Goal: Information Seeking & Learning: Learn about a topic

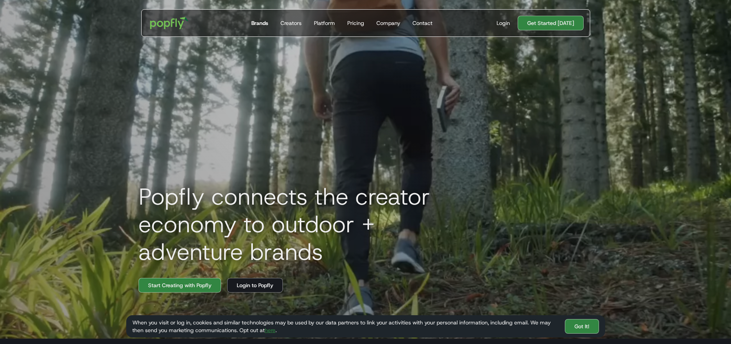
click at [259, 23] on div "Brands" at bounding box center [259, 23] width 17 height 8
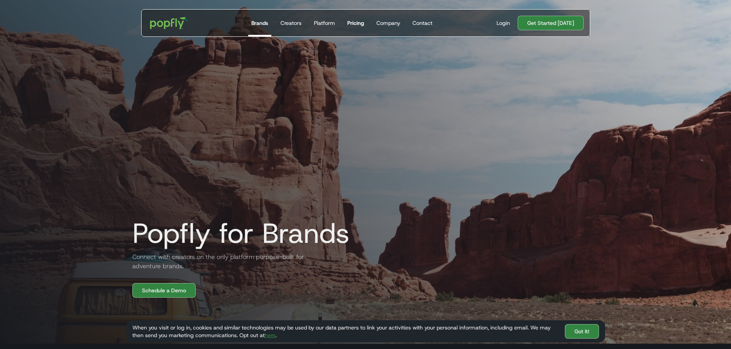
click at [359, 23] on div "Pricing" at bounding box center [355, 23] width 17 height 8
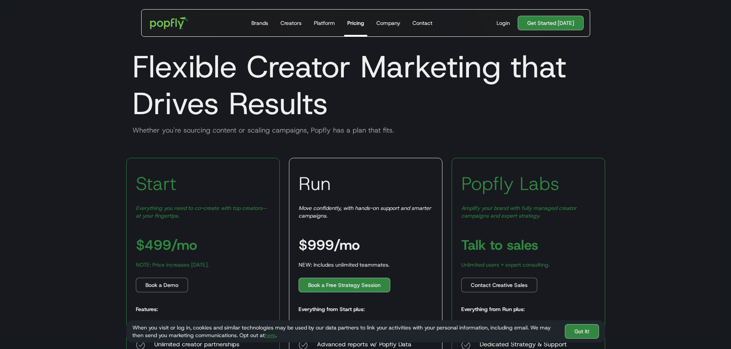
scroll to position [115, 0]
